Goal: Transaction & Acquisition: Subscribe to service/newsletter

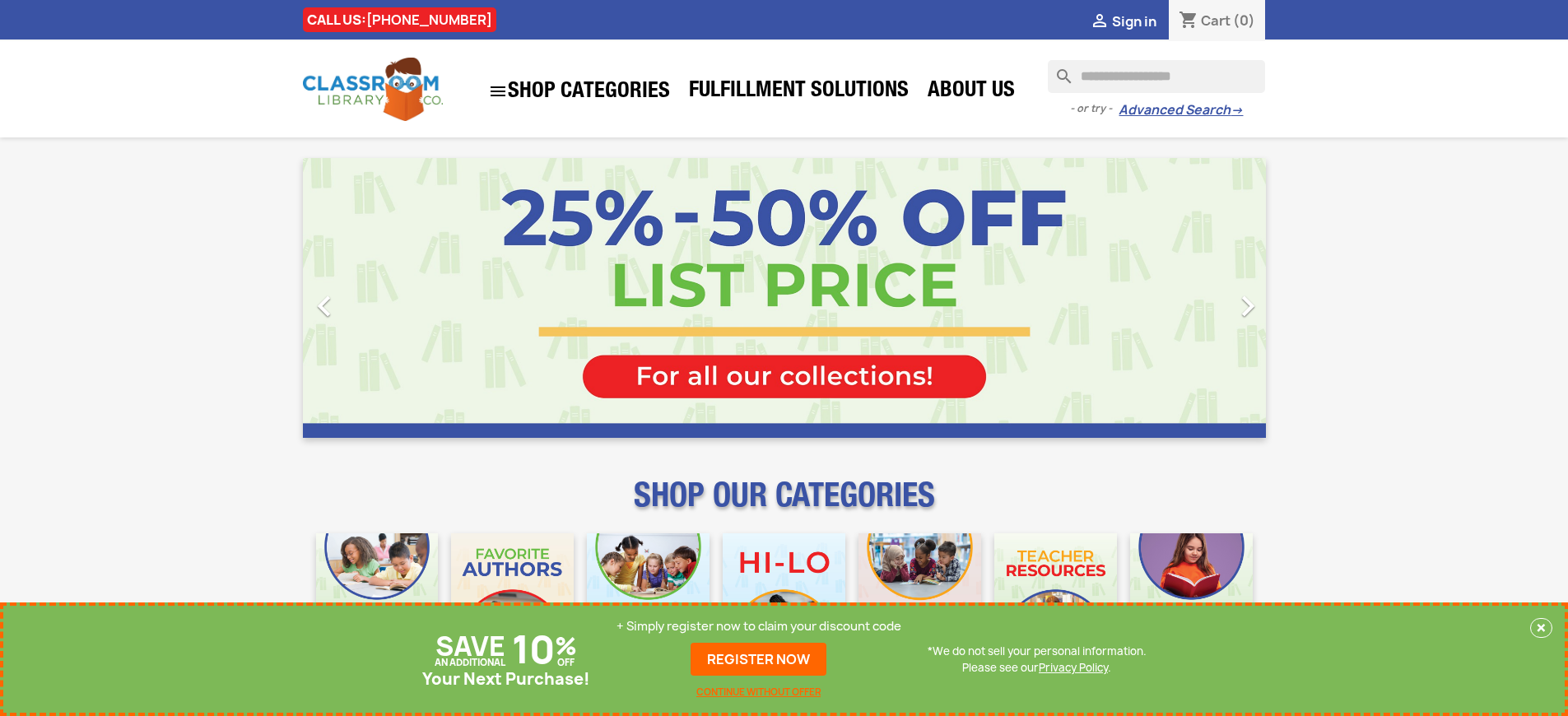
click at [759, 627] on p "+ Simply register now to claim your discount code" at bounding box center [758, 626] width 285 height 16
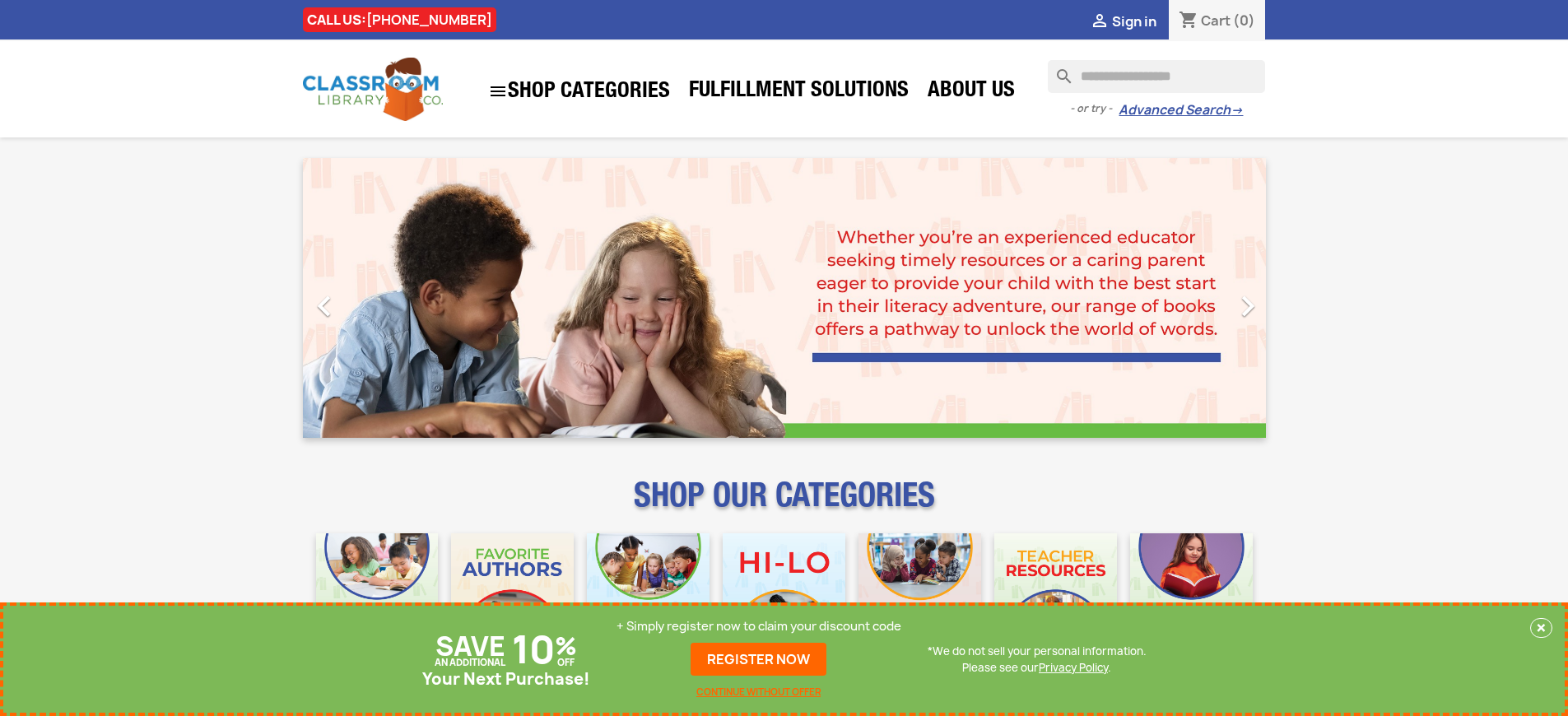
click at [759, 627] on p "+ Simply register now to claim your discount code" at bounding box center [758, 626] width 285 height 16
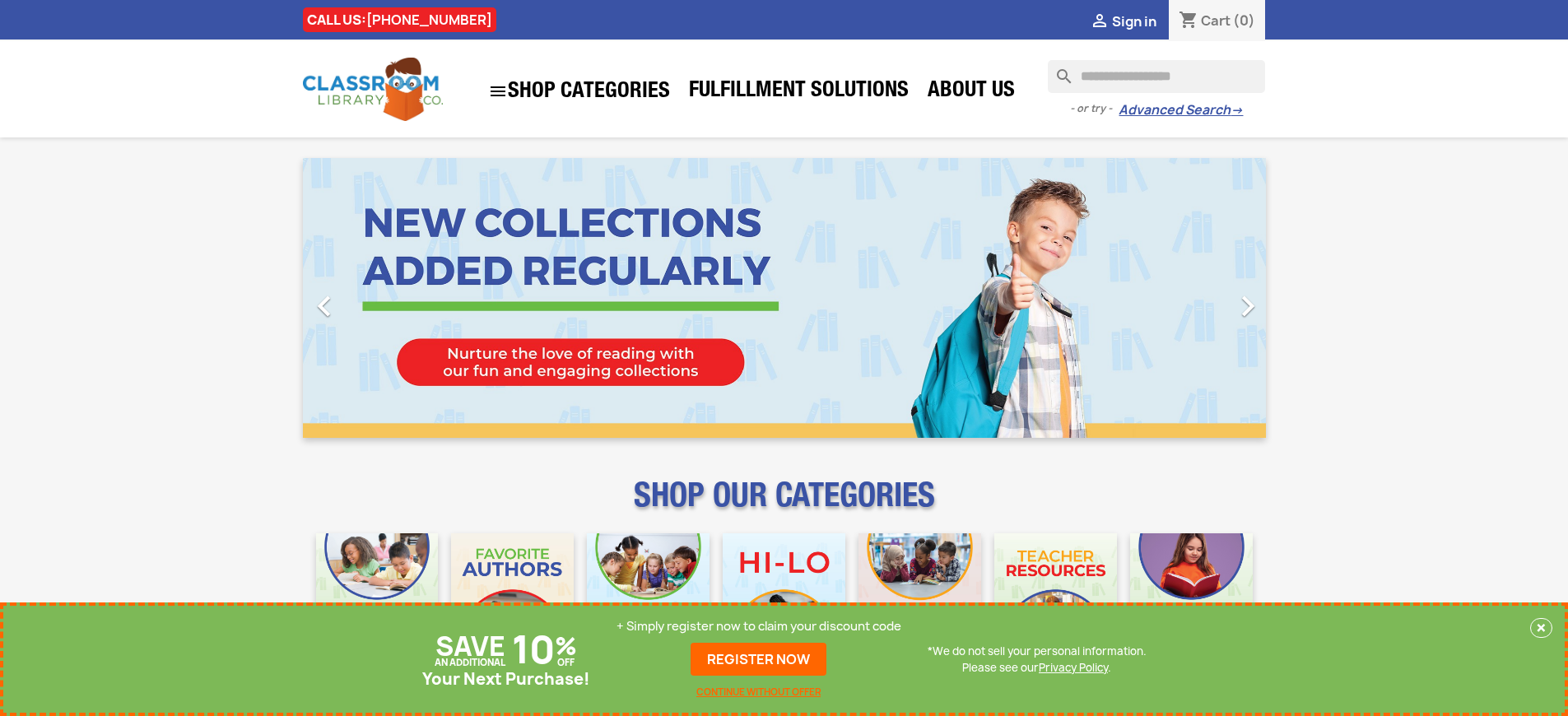
click at [759, 627] on p "+ Simply register now to claim your discount code" at bounding box center [758, 626] width 285 height 16
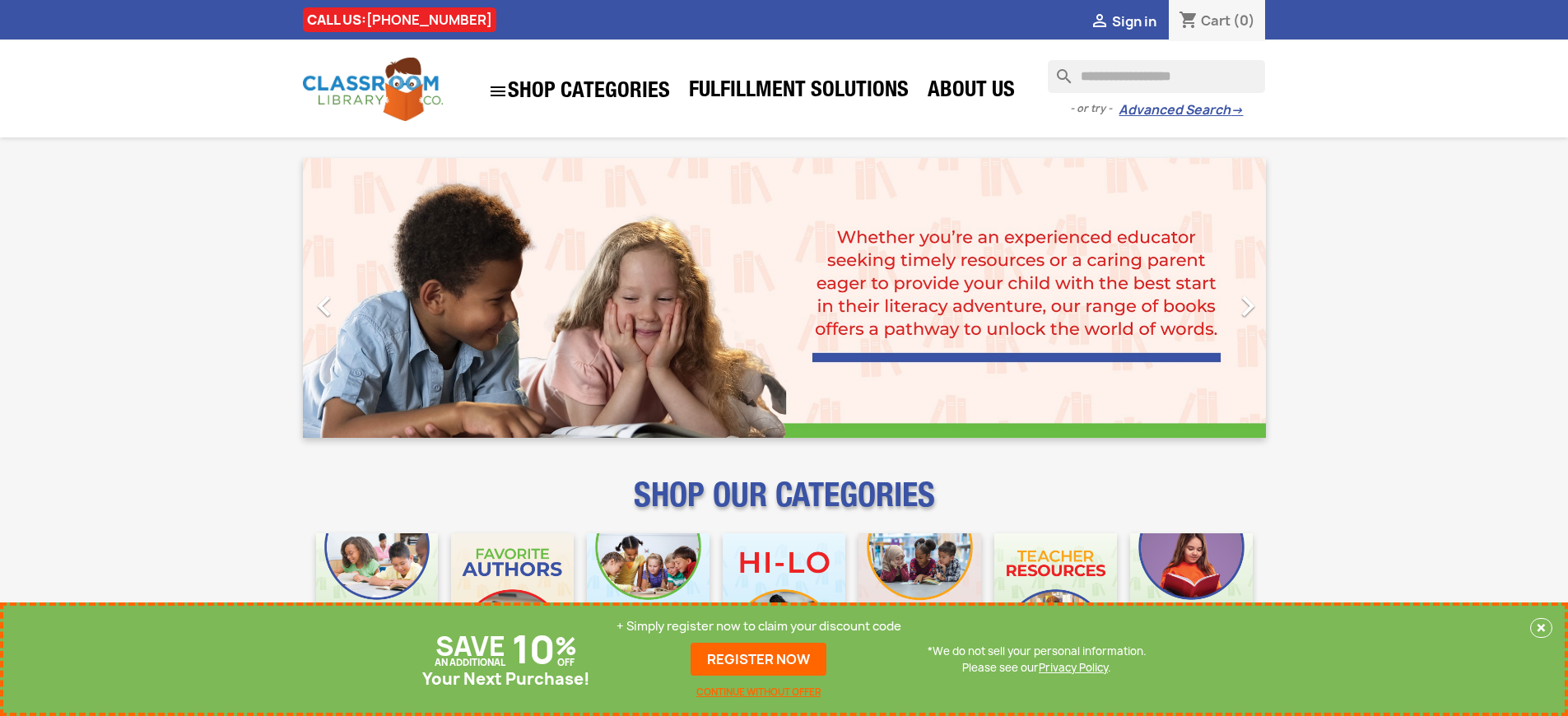
click at [759, 627] on p "+ Simply register now to claim your discount code" at bounding box center [758, 626] width 285 height 16
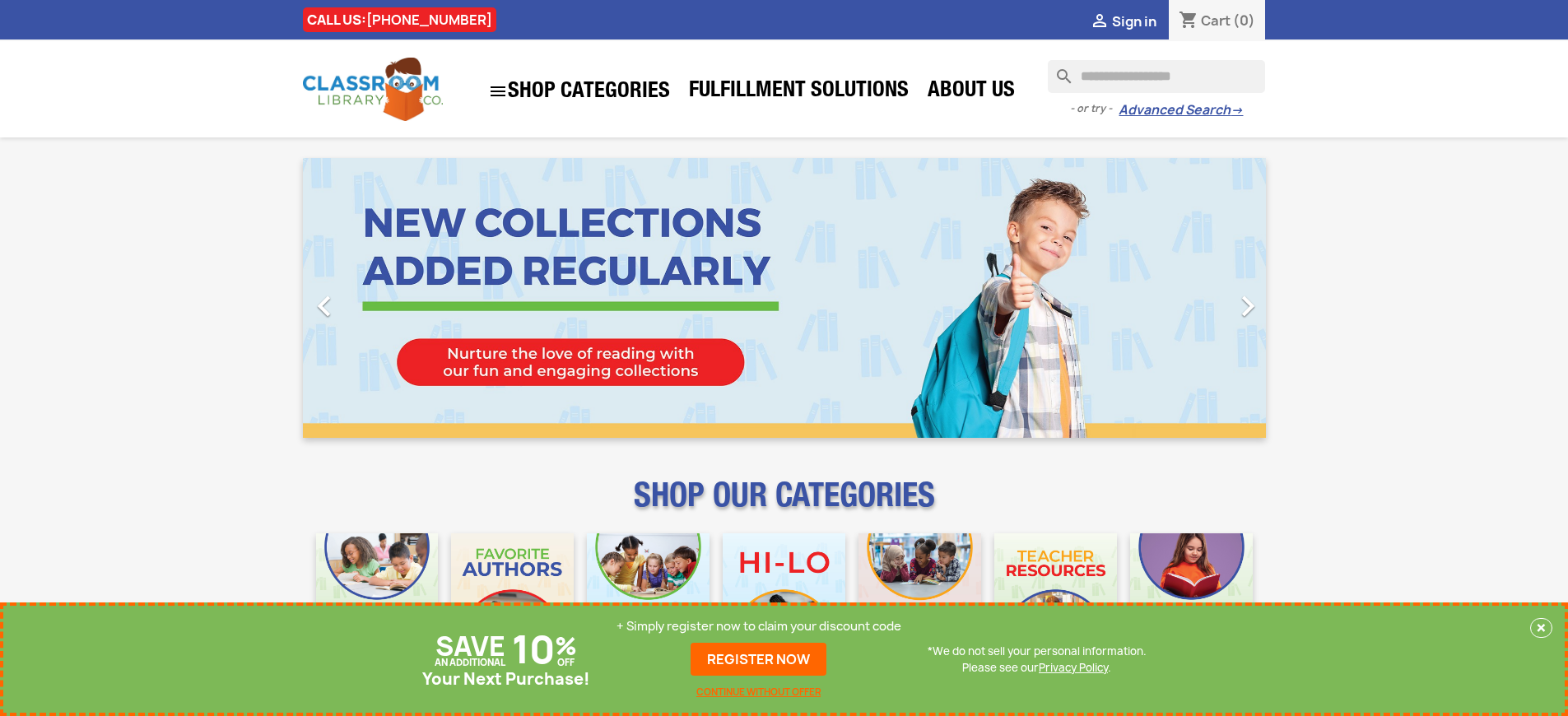
click at [759, 627] on p "+ Simply register now to claim your discount code" at bounding box center [758, 626] width 285 height 16
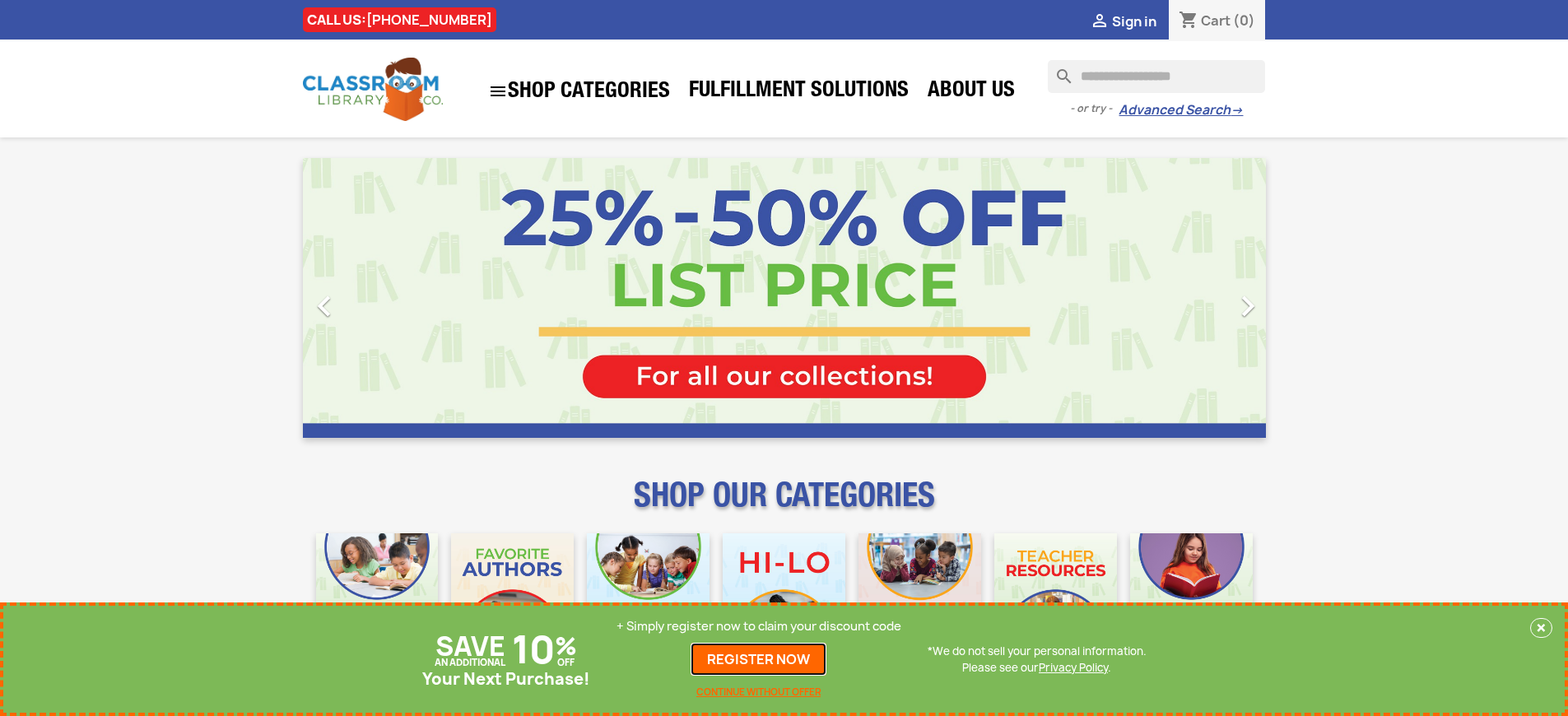
click at [759, 660] on link "REGISTER NOW" at bounding box center [758, 660] width 136 height 33
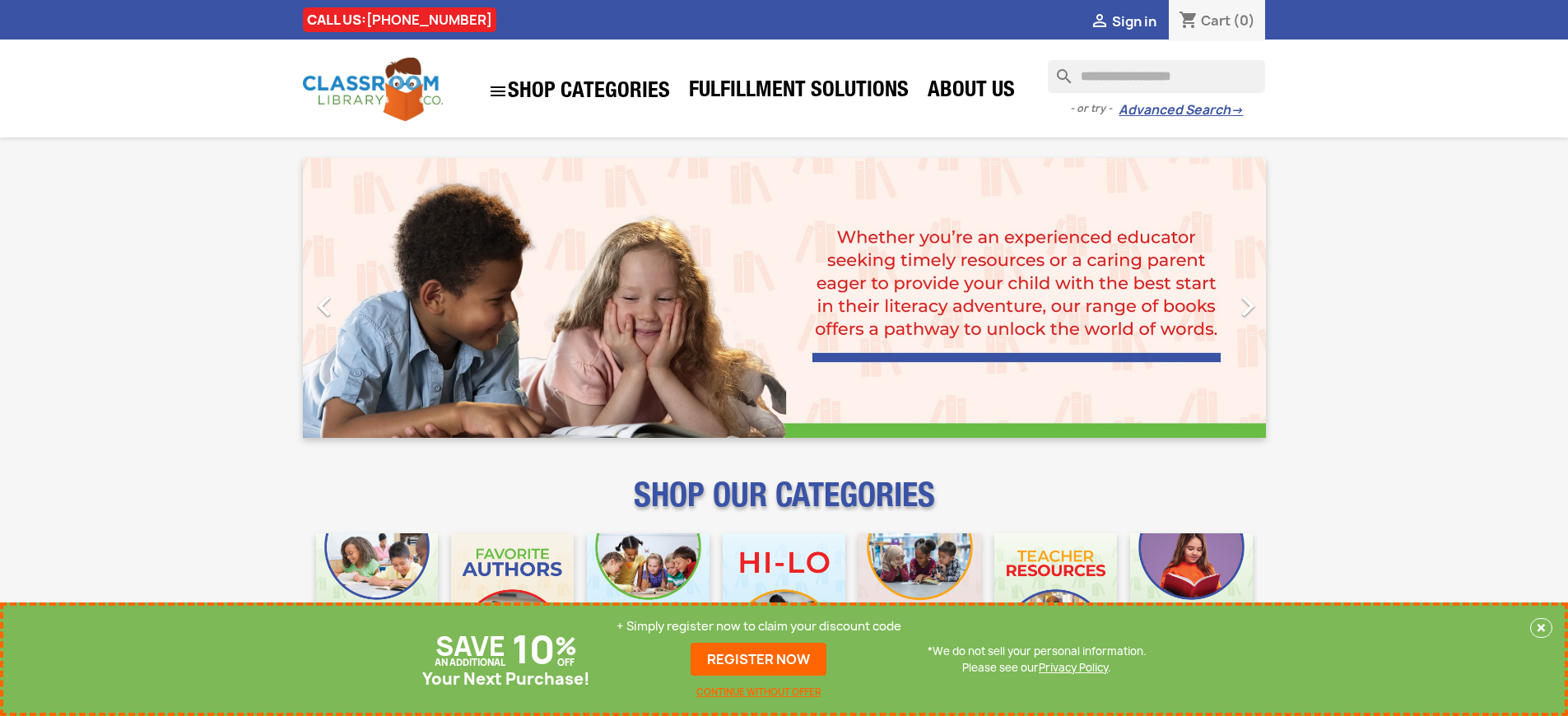
click at [759, 627] on p "+ Simply register now to claim your discount code" at bounding box center [758, 626] width 285 height 16
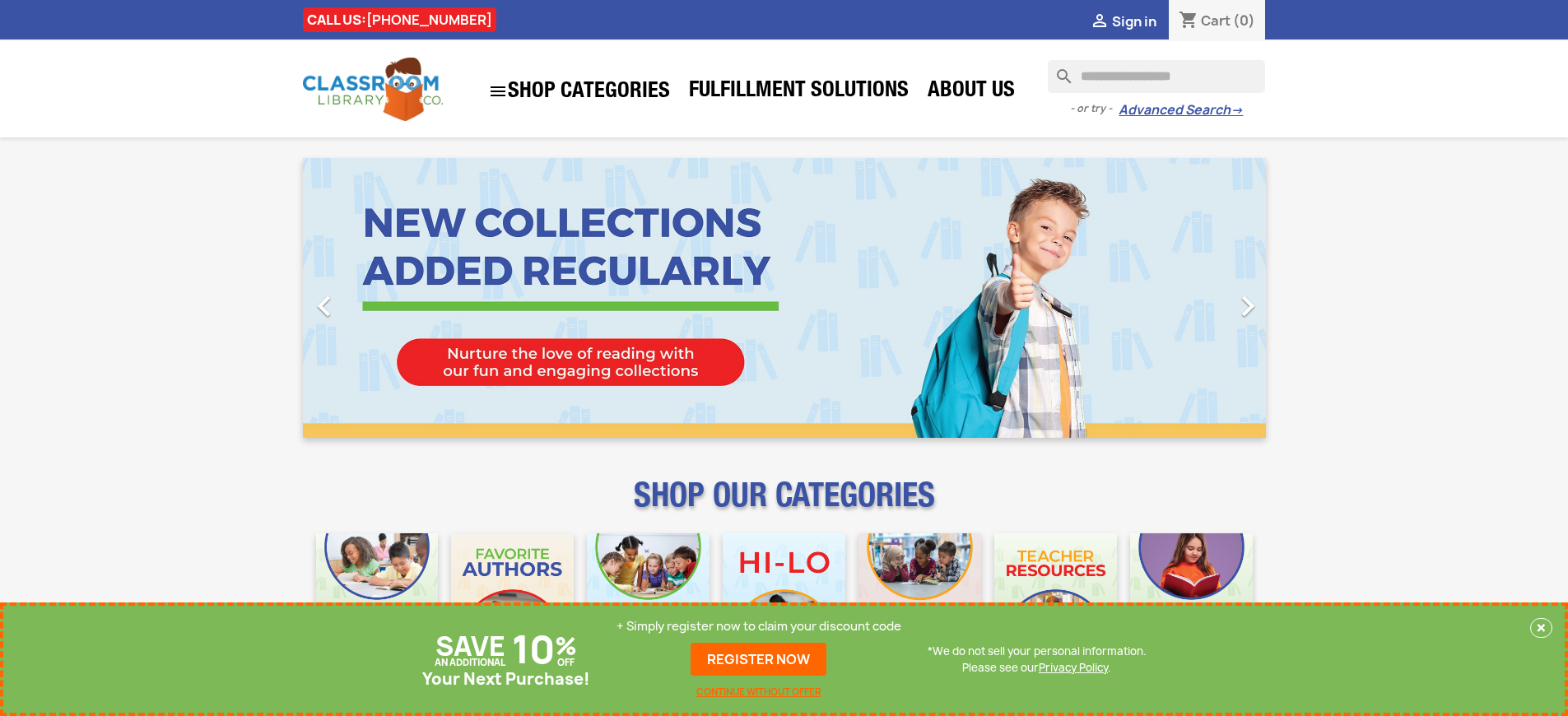
click at [759, 627] on p "+ Simply register now to claim your discount code" at bounding box center [758, 626] width 285 height 16
click at [759, 660] on link "REGISTER NOW" at bounding box center [758, 660] width 136 height 33
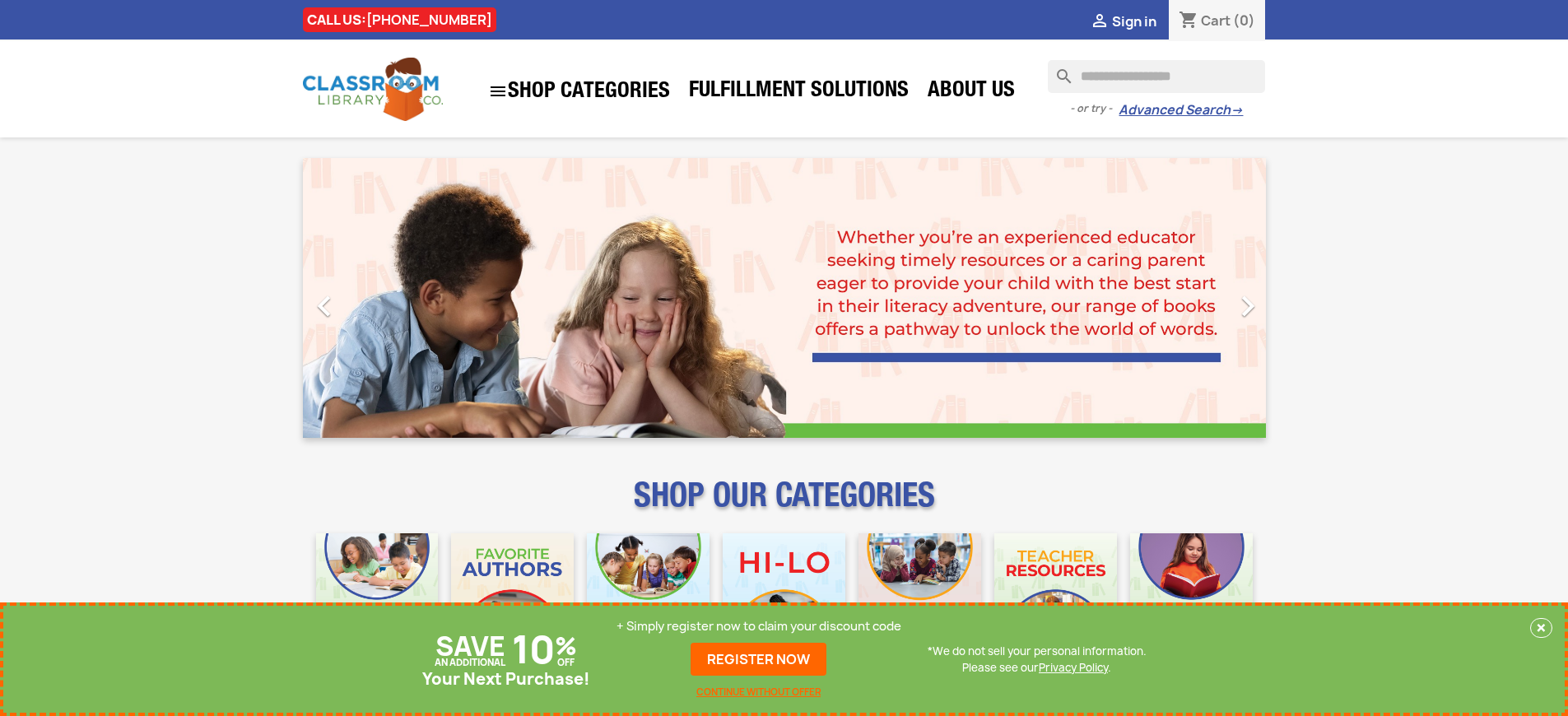
click at [759, 627] on p "+ Simply register now to claim your discount code" at bounding box center [758, 626] width 285 height 16
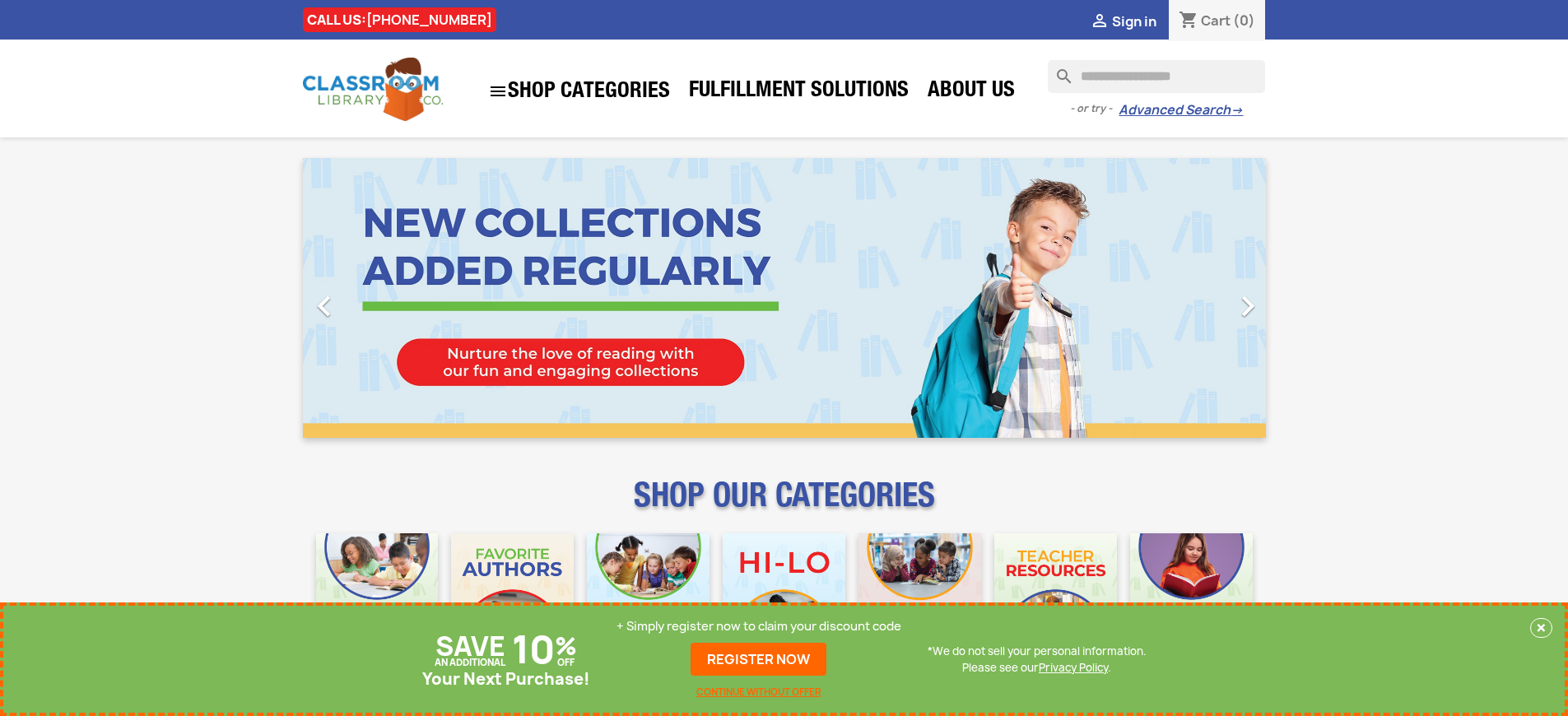
click at [759, 627] on p "+ Simply register now to claim your discount code" at bounding box center [758, 626] width 285 height 16
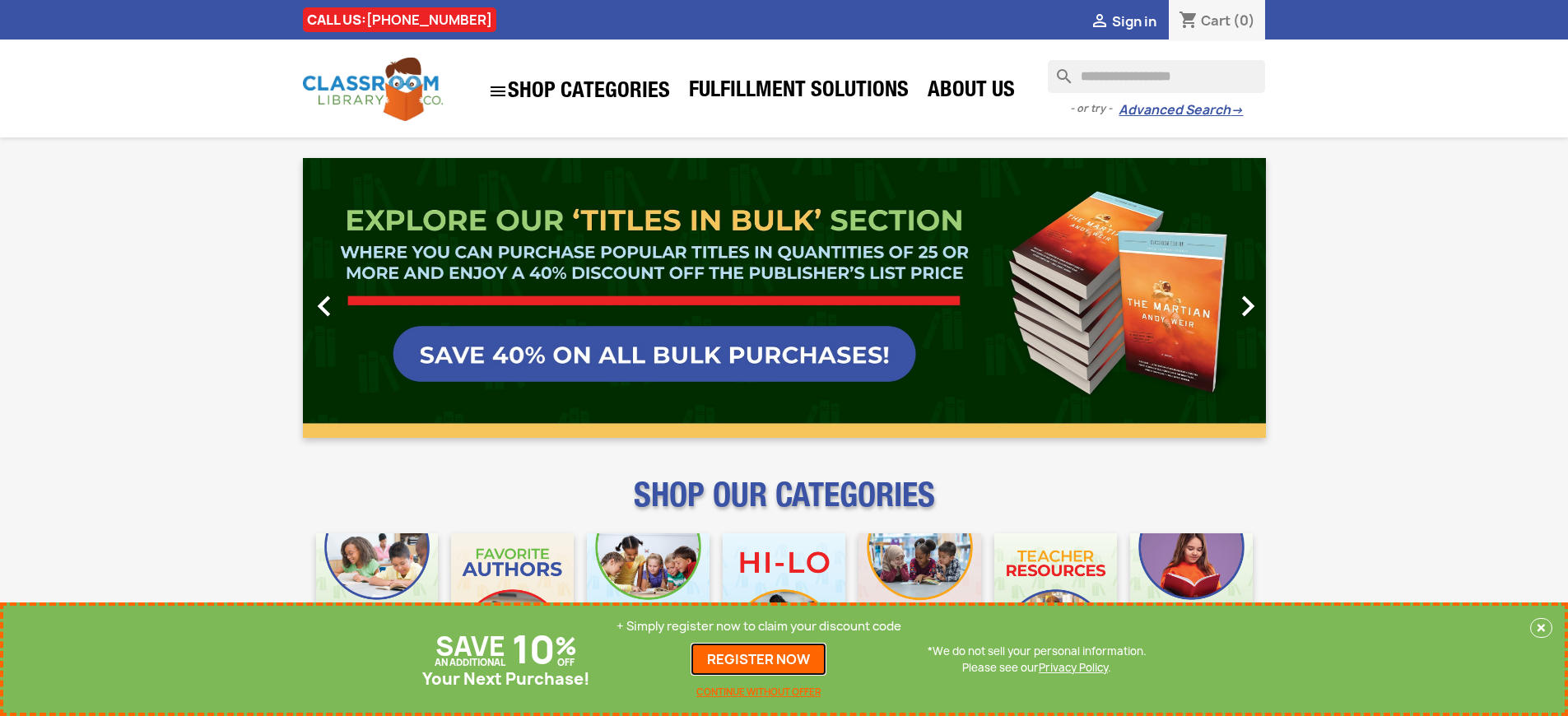
click at [759, 660] on link "REGISTER NOW" at bounding box center [758, 660] width 136 height 33
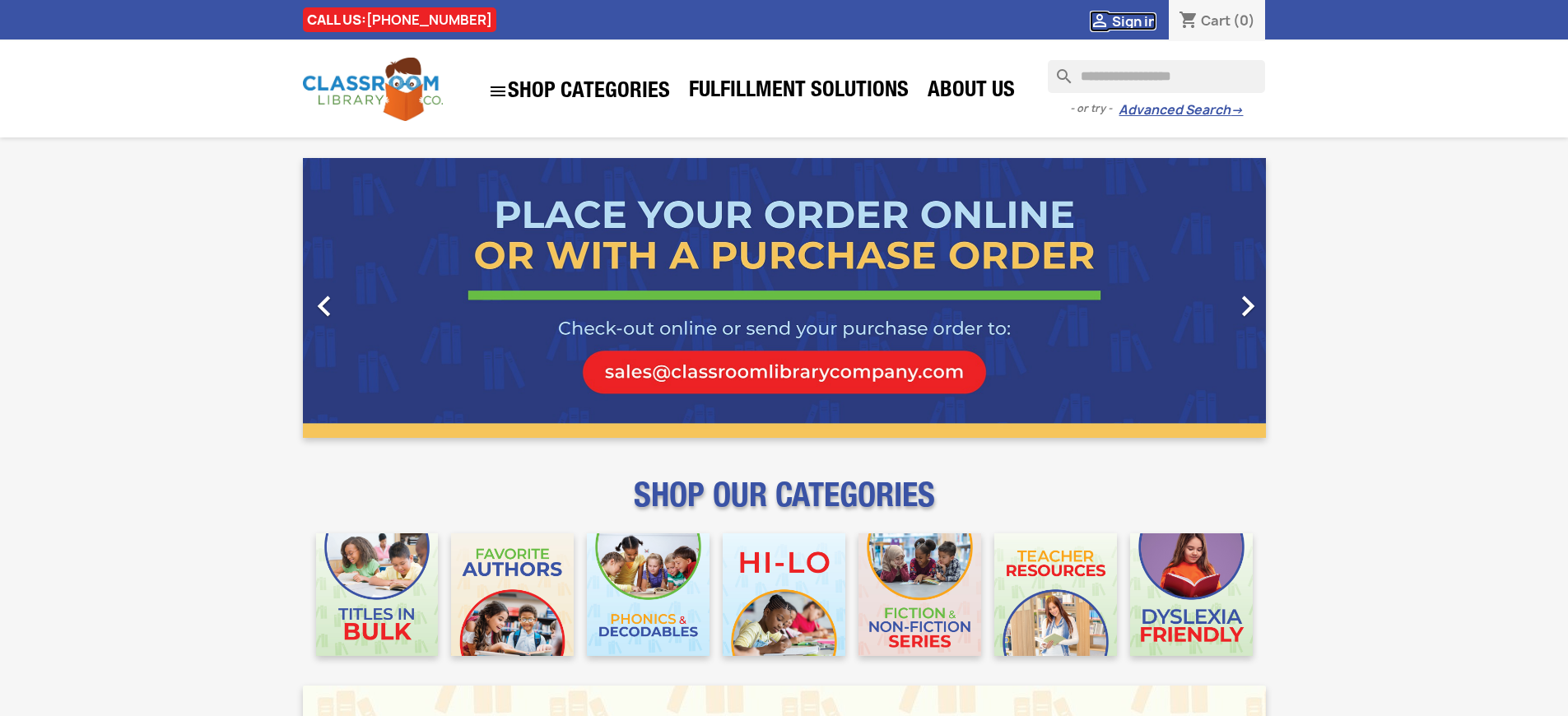
click at [1133, 21] on span "Sign in" at bounding box center [1133, 21] width 44 height 18
